Goal: Book appointment/travel/reservation

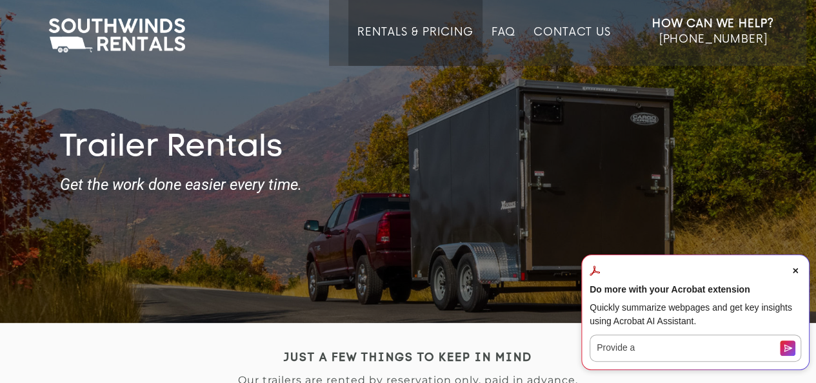
click at [790, 272] on span "Close Acrobat AI Assistant Dialog" at bounding box center [796, 270] width 12 height 12
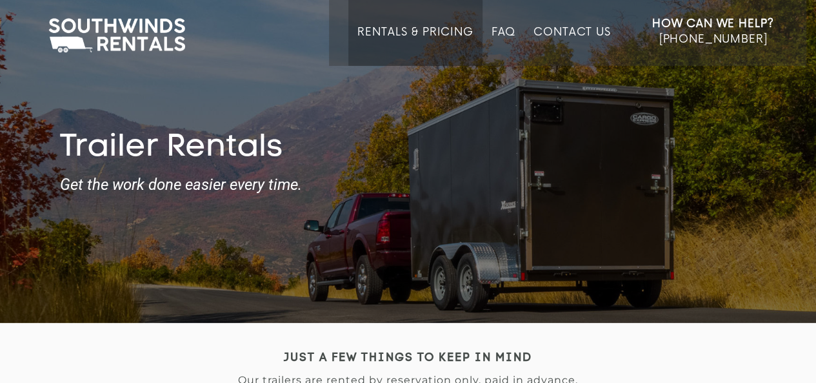
click at [418, 30] on link "Rentals & Pricing" at bounding box center [414, 46] width 115 height 40
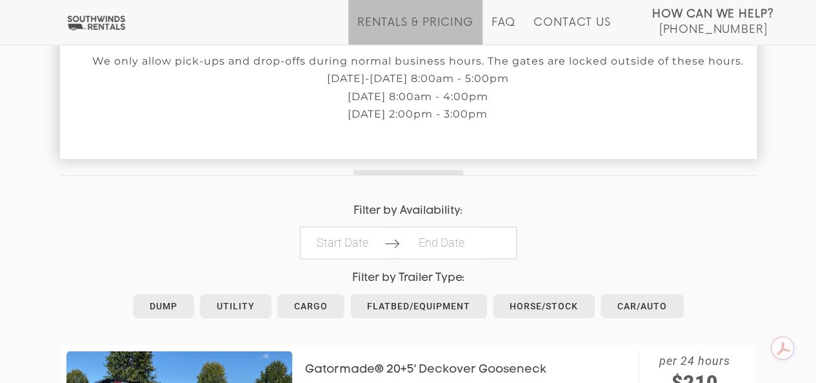
scroll to position [506, 0]
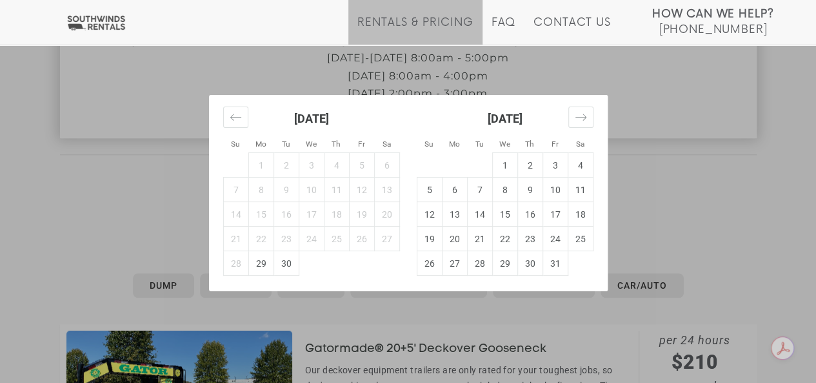
click at [256, 259] on td "29" at bounding box center [260, 263] width 25 height 25
type input "[DATE]"
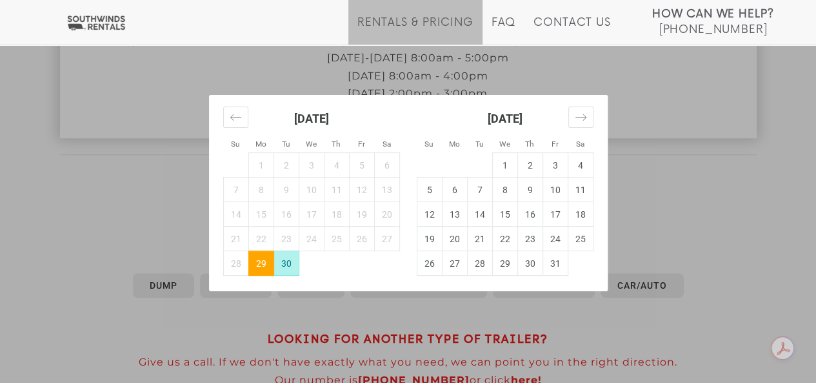
click at [290, 261] on td "30" at bounding box center [286, 263] width 25 height 25
type input "[DATE]"
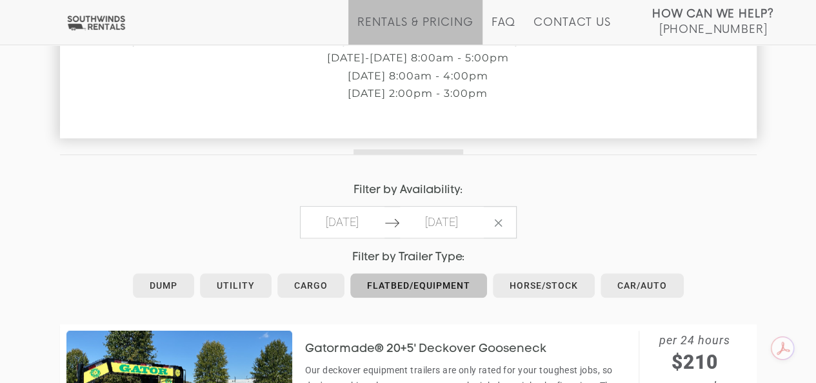
click at [439, 282] on link "Flatbed/Equipment" at bounding box center [418, 285] width 137 height 25
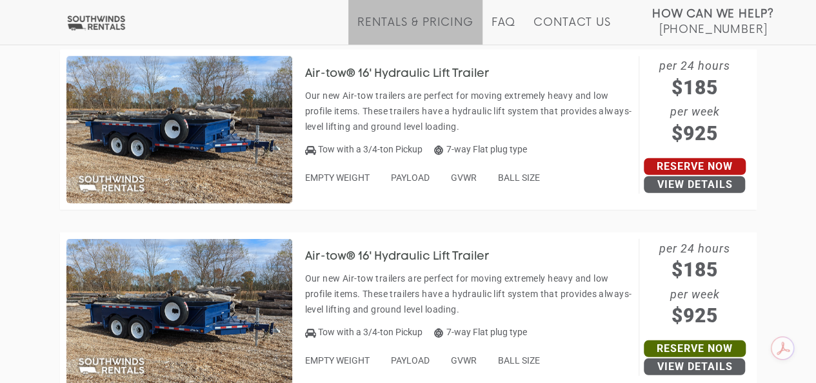
scroll to position [1695, 0]
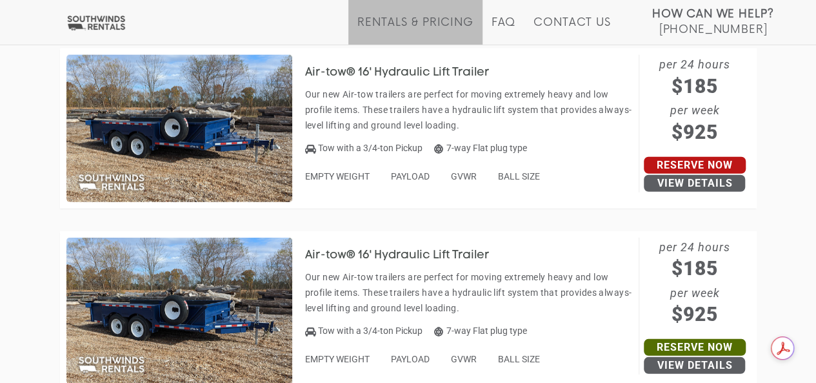
click at [686, 162] on link "Reserve Now" at bounding box center [695, 165] width 102 height 17
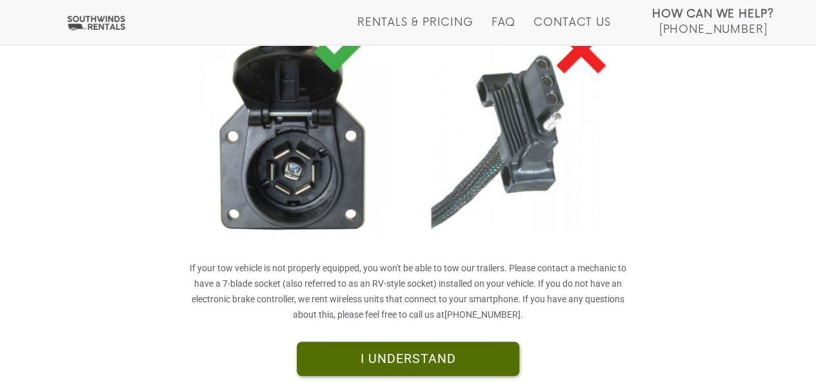
scroll to position [402, 0]
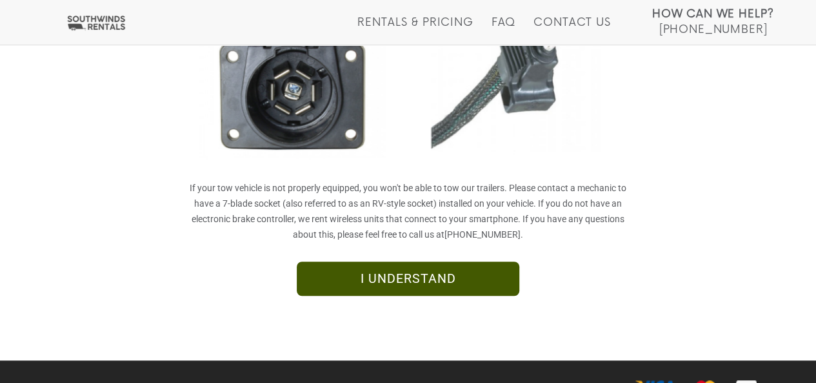
click at [490, 276] on link "I UNDERSTAND" at bounding box center [408, 278] width 223 height 35
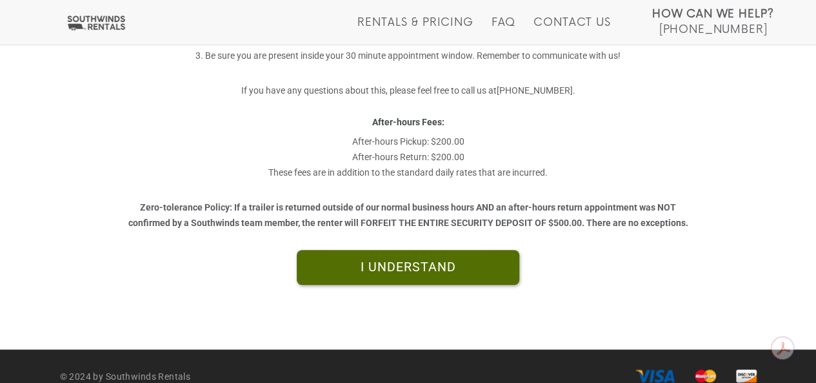
scroll to position [446, 0]
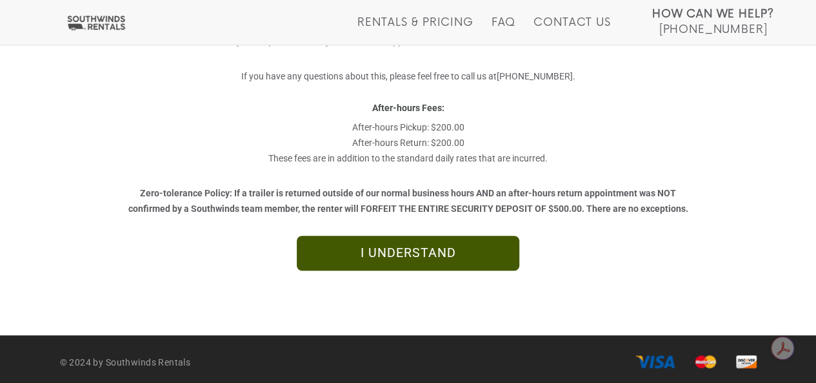
click at [445, 254] on link "I UNDERSTAND" at bounding box center [408, 252] width 223 height 35
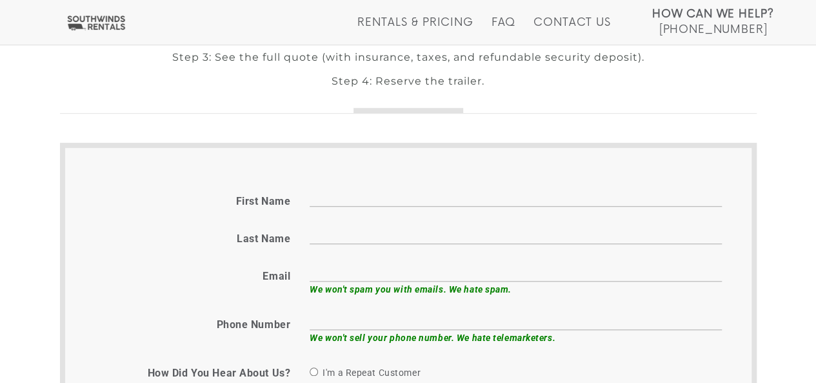
scroll to position [428, 0]
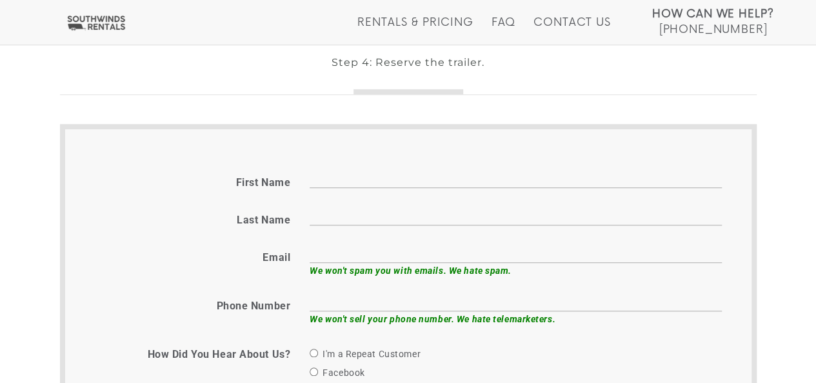
click at [335, 169] on input "First name" at bounding box center [516, 178] width 412 height 20
type input "Russell"
type input "Mason"
type input "russellpmason@gmail.com"
type input "6159574887"
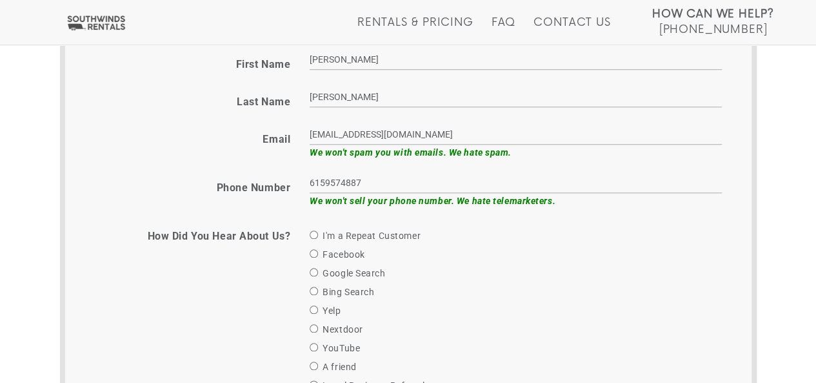
scroll to position [564, 0]
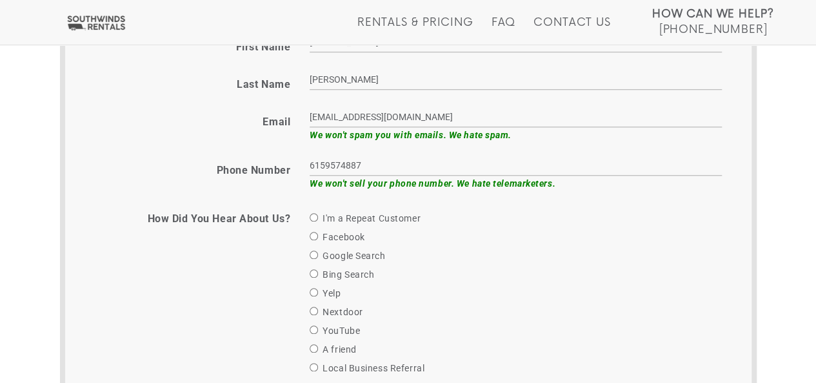
click at [366, 210] on label "I'm a Repeat Customer" at bounding box center [365, 217] width 111 height 15
click at [318, 213] on input "I'm a Repeat Customer" at bounding box center [314, 217] width 8 height 8
radio input "true"
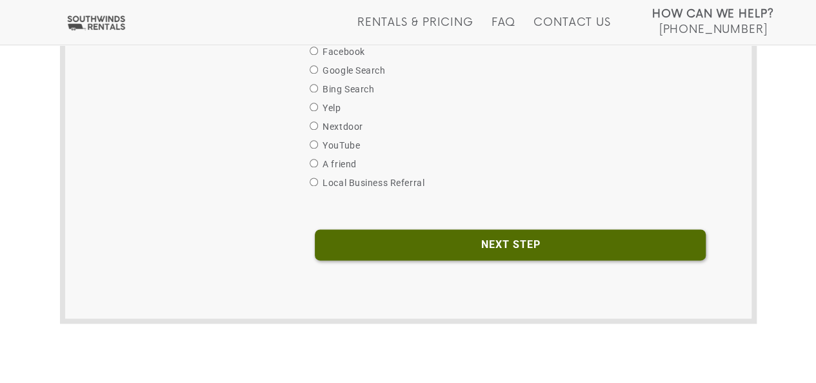
scroll to position [750, 0]
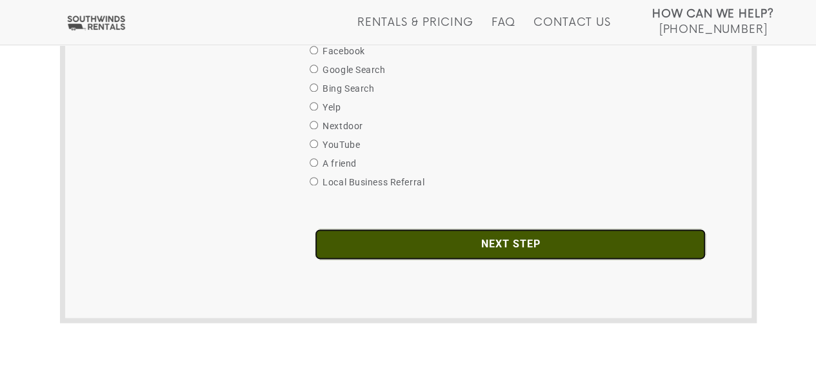
click at [435, 230] on input "Next Step" at bounding box center [510, 243] width 391 height 31
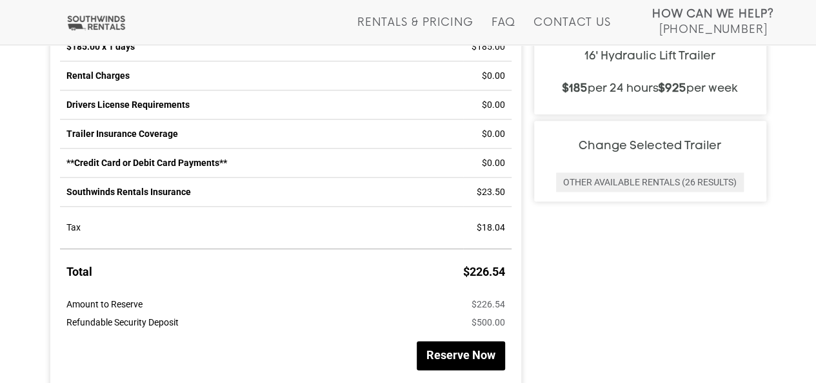
scroll to position [688, 0]
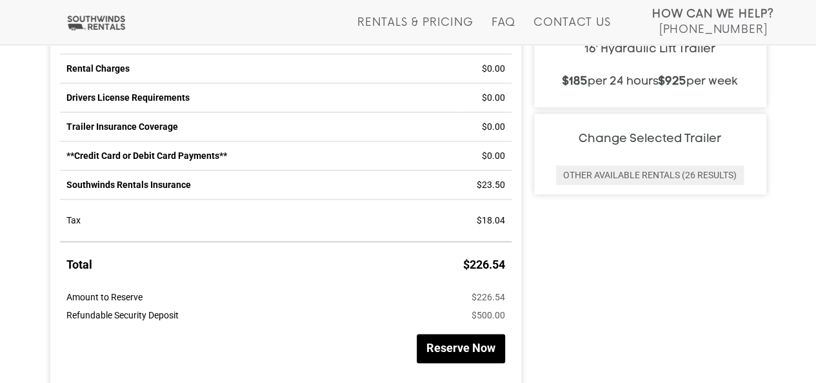
click at [457, 347] on button "Reserve Now" at bounding box center [461, 348] width 88 height 29
